Goal: Find specific page/section: Find specific page/section

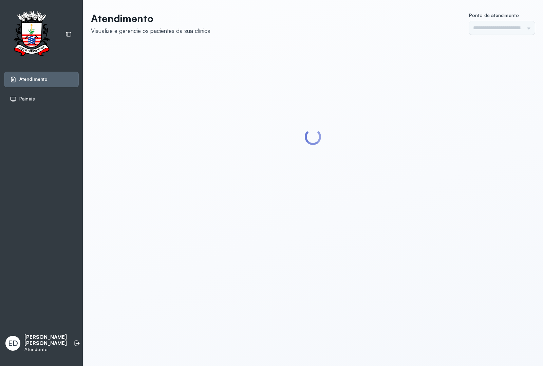
type input "*********"
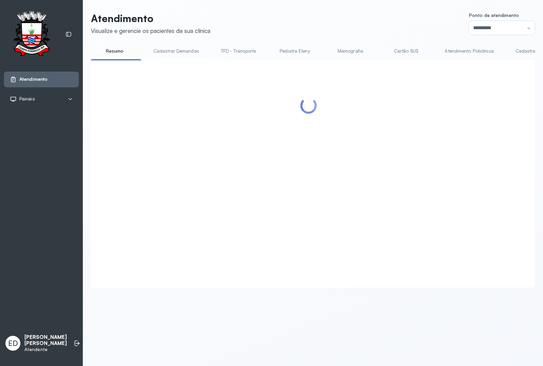
click at [303, 43] on div "Atendimento Visualize e gerencie os pacientes da sua clínica Ponto de atendimen…" at bounding box center [313, 149] width 444 height 275
click at [314, 22] on header "Atendimento Visualize e gerencie os pacientes da sua clínica Ponto de atendimen…" at bounding box center [313, 23] width 444 height 22
click at [315, 22] on header "Atendimento Visualize e gerencie os pacientes da sua clínica Ponto de atendimen…" at bounding box center [313, 23] width 444 height 22
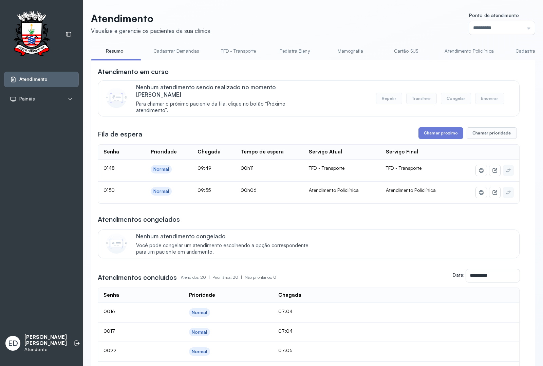
click at [320, 14] on header "Atendimento Visualize e gerencie os pacientes da sua clínica Ponto de atendimen…" at bounding box center [313, 23] width 444 height 22
click at [325, 12] on header "Atendimento Visualize e gerencie os pacientes da sua clínica Ponto de atendimen…" at bounding box center [313, 23] width 444 height 22
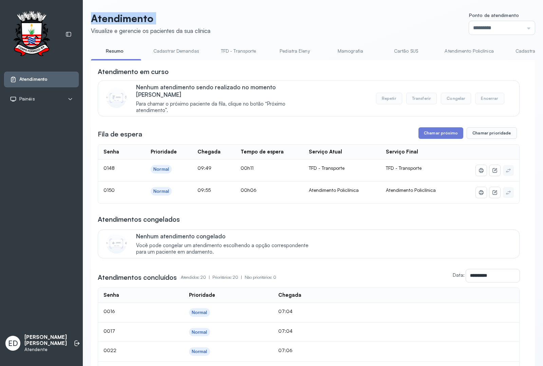
click at [325, 12] on header "Atendimento Visualize e gerencie os pacientes da sua clínica Ponto de atendimen…" at bounding box center [313, 23] width 444 height 22
click at [282, 25] on header "Atendimento Visualize e gerencie os pacientes da sua clínica Ponto de atendimen…" at bounding box center [313, 23] width 444 height 22
